Goal: Find specific page/section: Find specific page/section

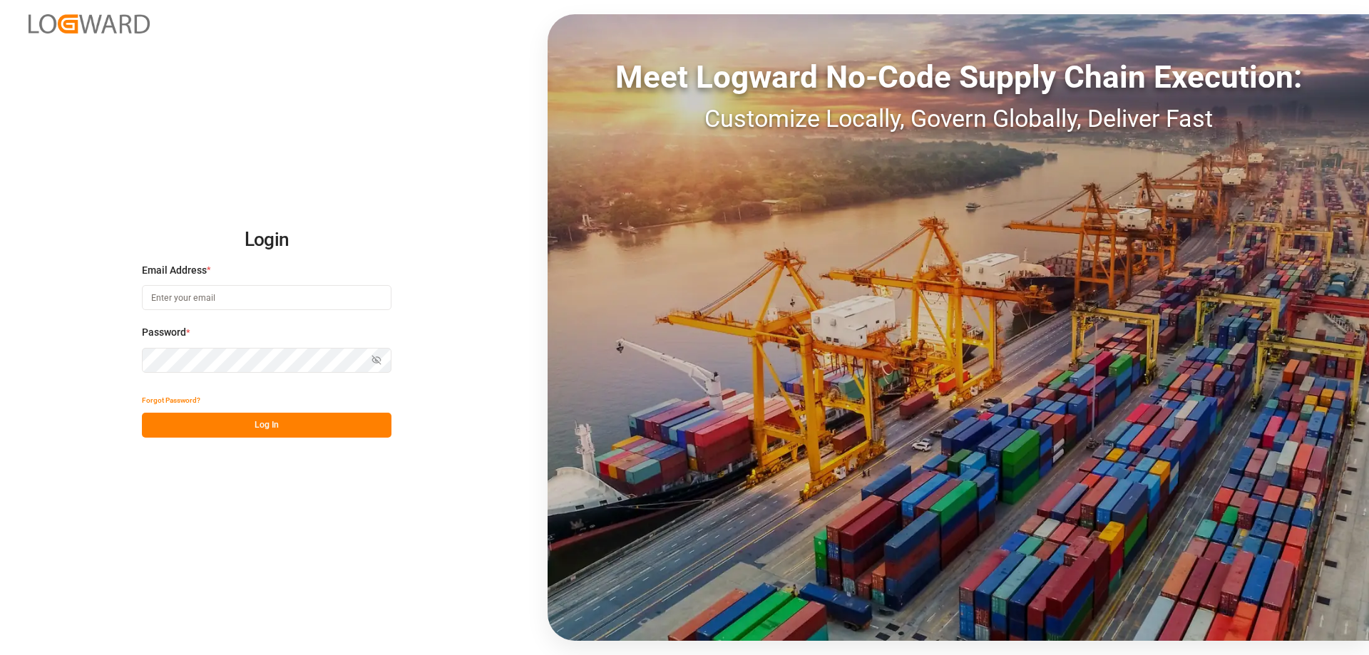
type input "[PERSON_NAME][EMAIL_ADDRESS][DOMAIN_NAME]"
click at [284, 439] on div "Login Email Address * [PERSON_NAME][EMAIL_ADDRESS][DOMAIN_NAME] Password * Show…" at bounding box center [684, 327] width 1369 height 655
click at [277, 433] on button "Log In" at bounding box center [267, 425] width 250 height 25
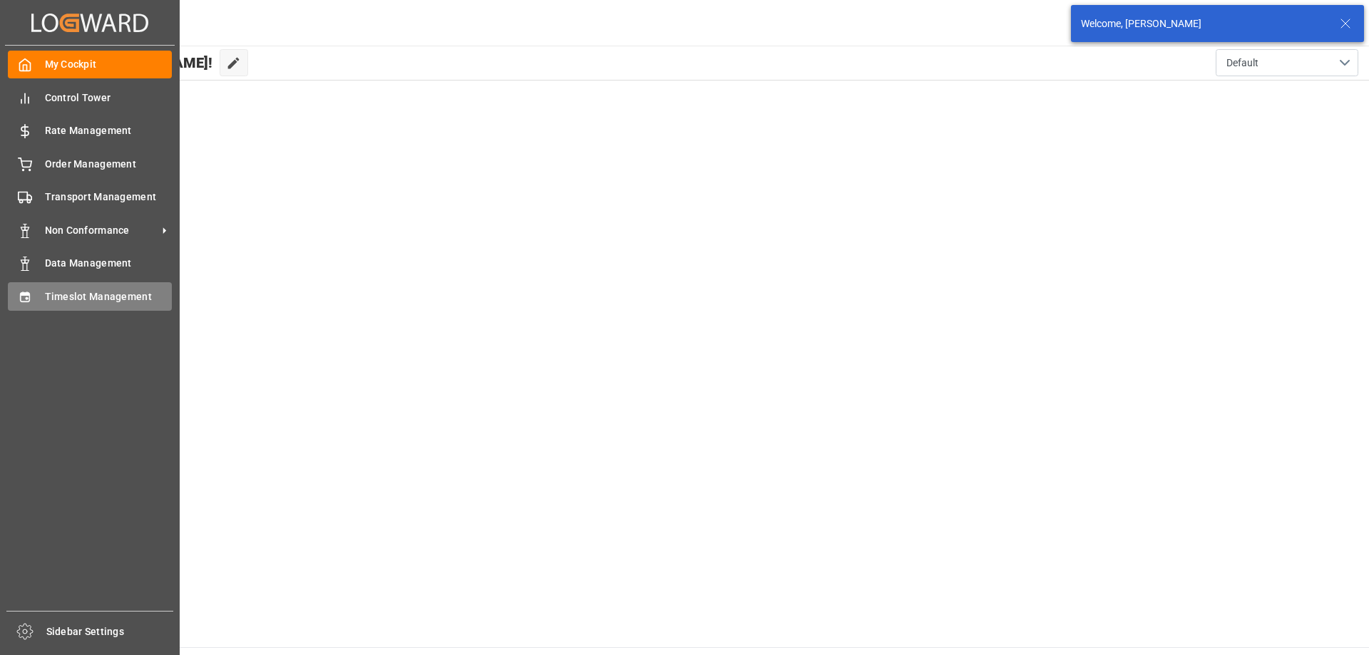
click at [25, 298] on icon at bounding box center [25, 297] width 14 height 14
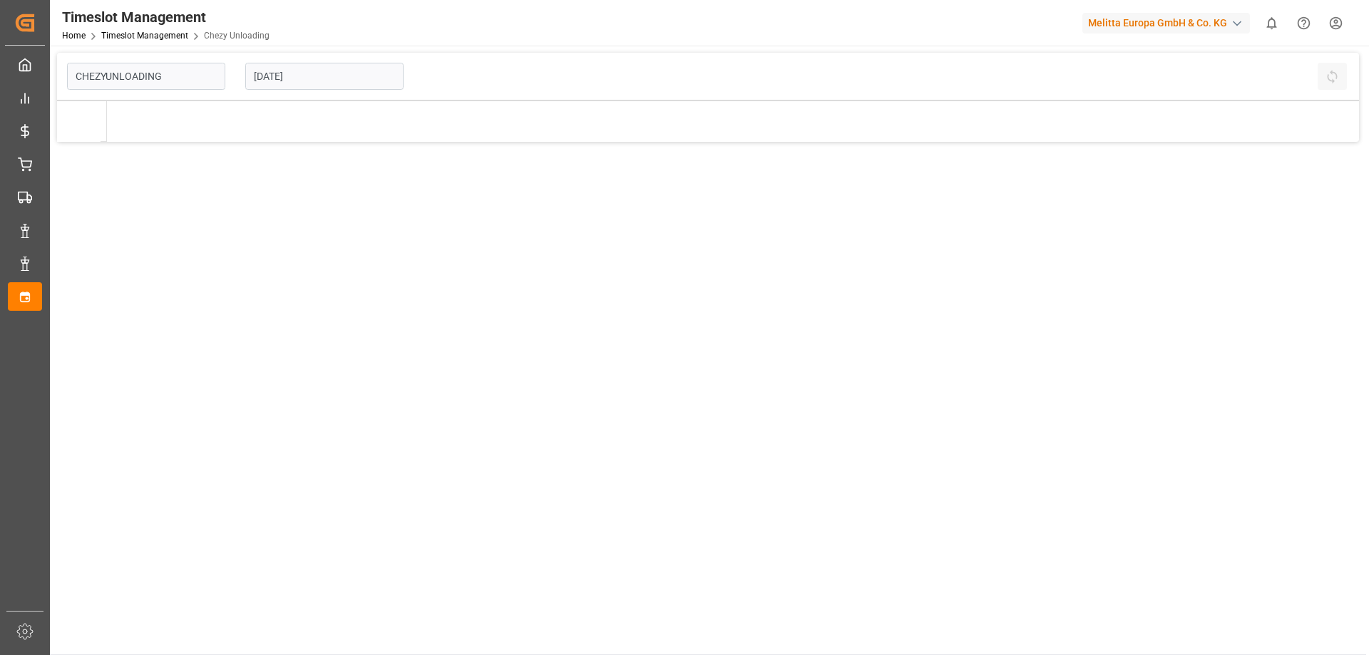
type input "Chezy Unloading"
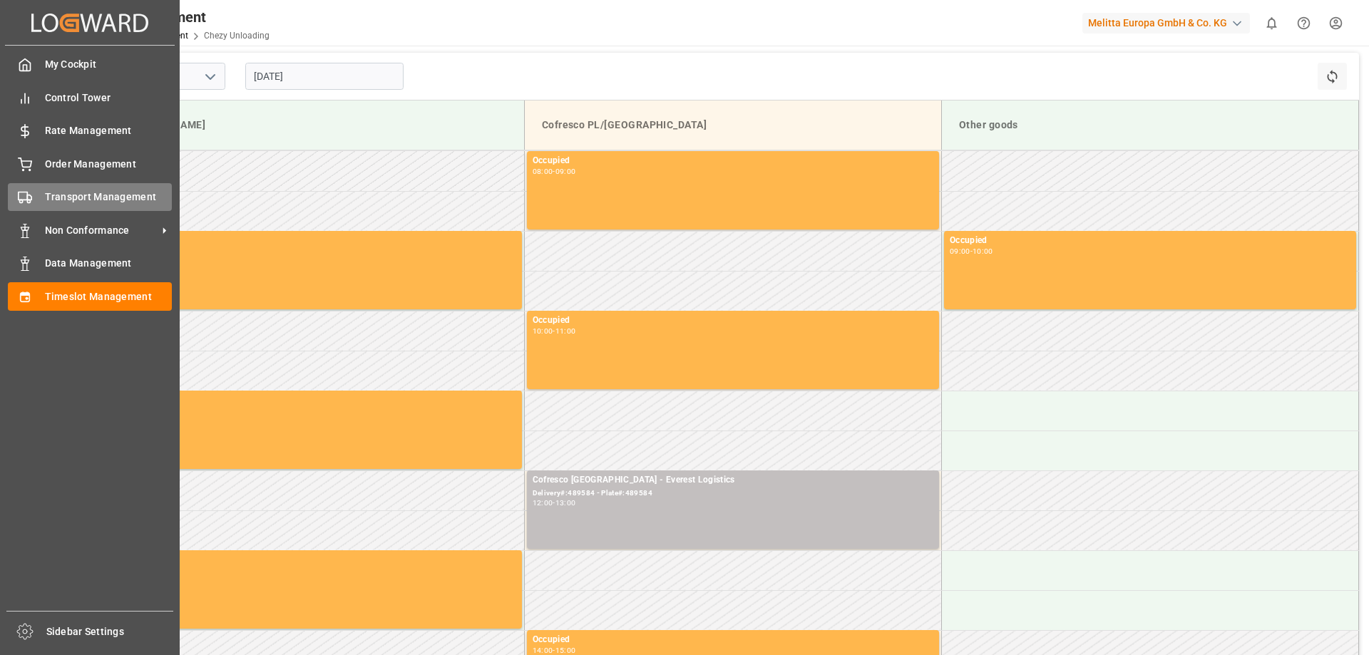
click at [70, 203] on span "Transport Management" at bounding box center [109, 197] width 128 height 15
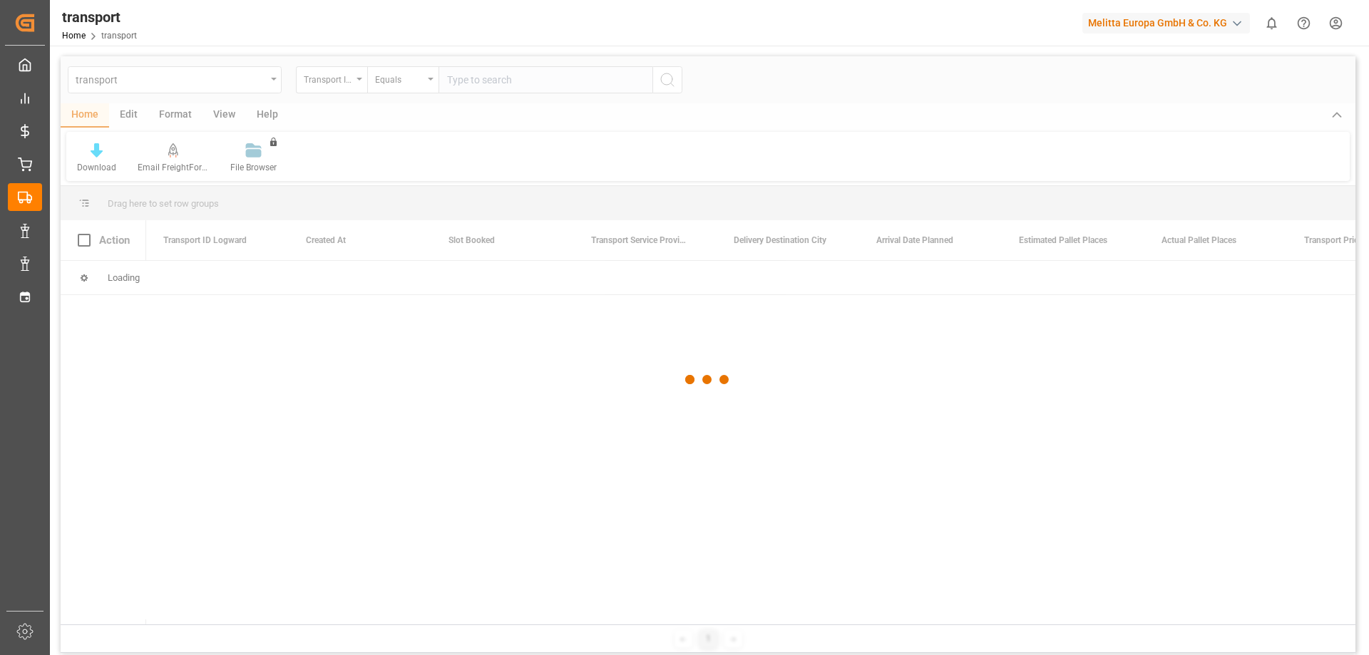
click at [170, 88] on div at bounding box center [708, 379] width 1295 height 647
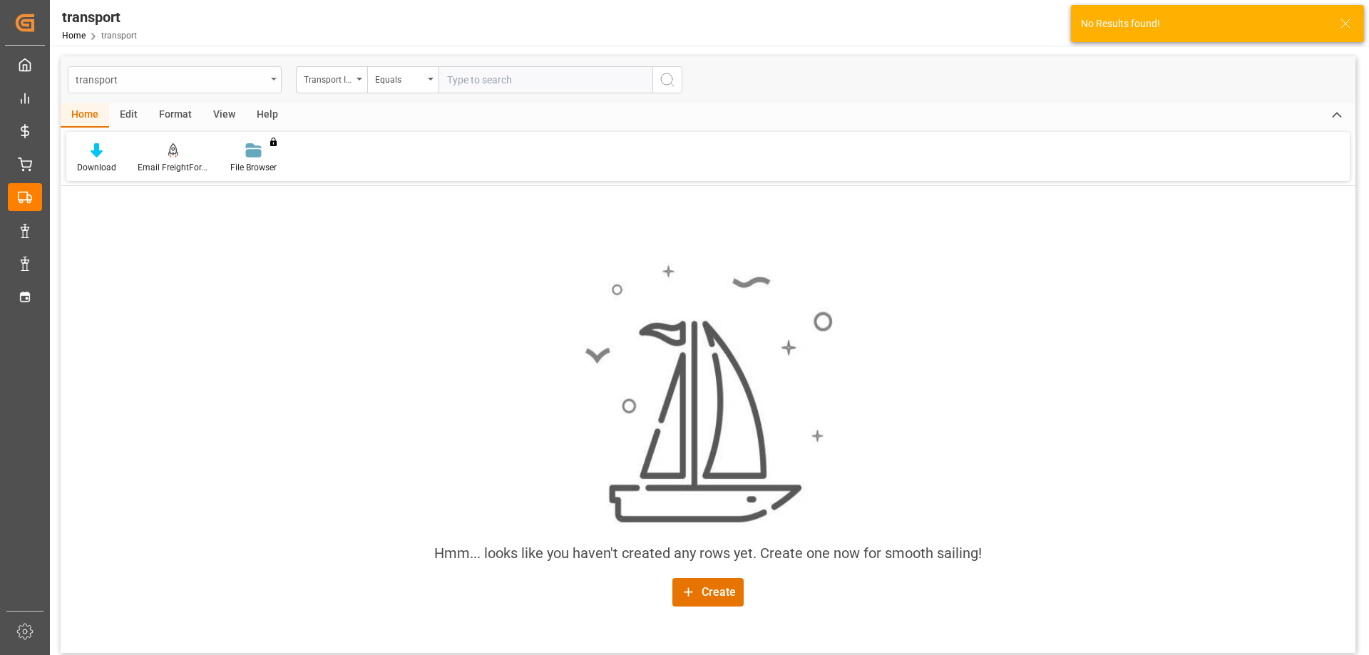
click at [219, 83] on div "transport" at bounding box center [171, 79] width 190 height 18
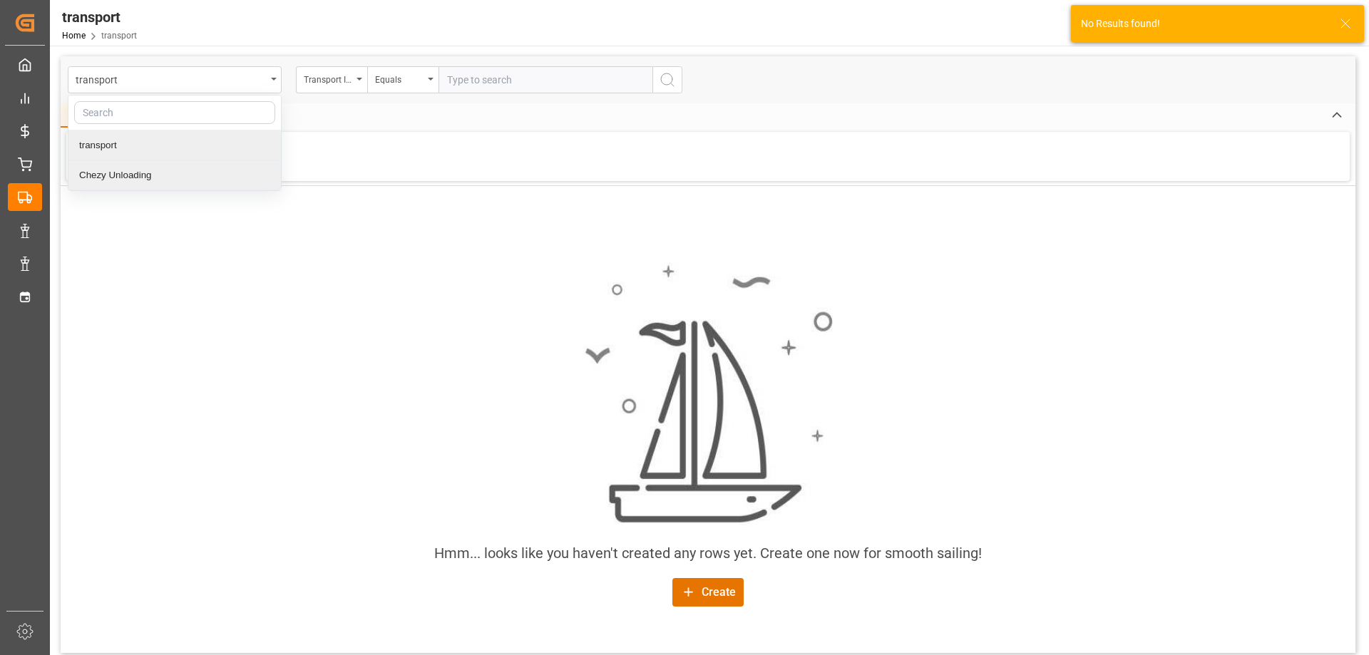
click at [147, 176] on div "Chezy Unloading" at bounding box center [174, 175] width 213 height 30
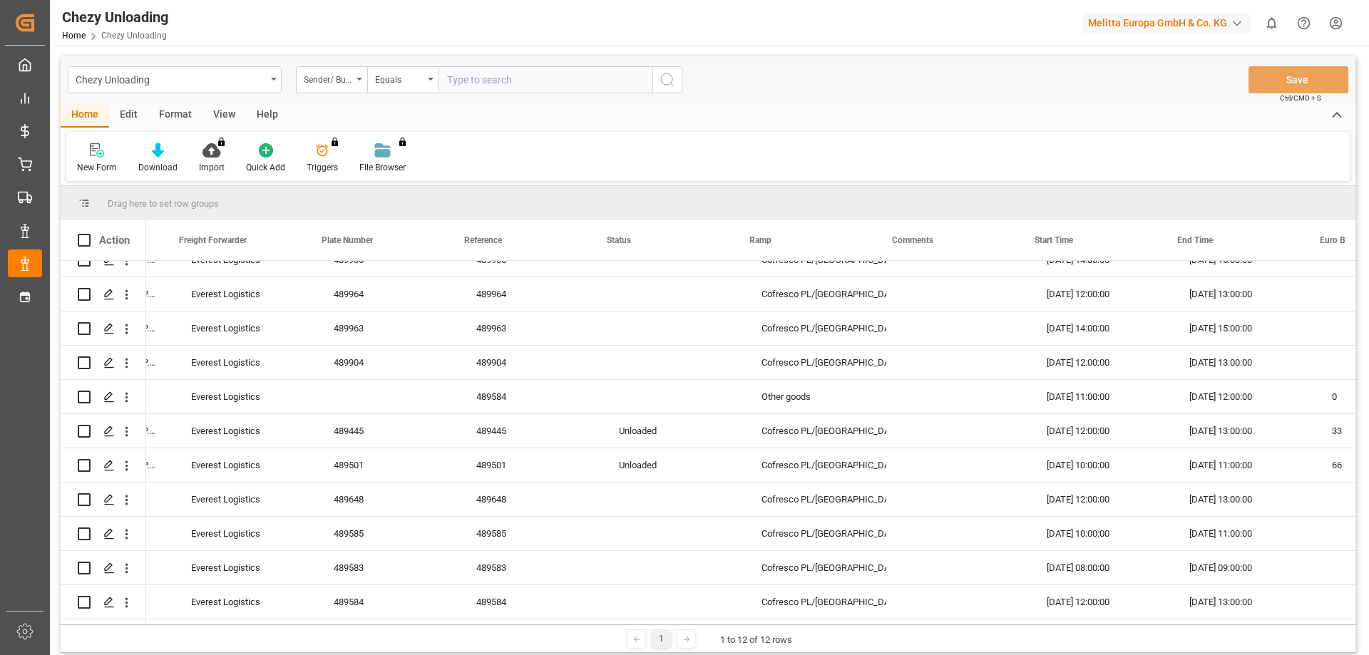
scroll to position [0, 270]
